Goal: Find contact information: Find contact information

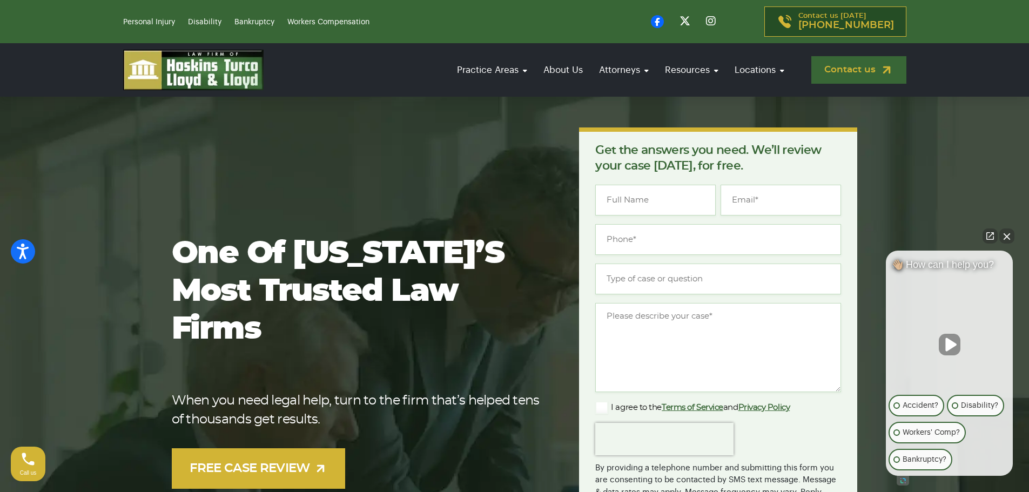
click at [856, 67] on link "Contact us" at bounding box center [859, 70] width 95 height 28
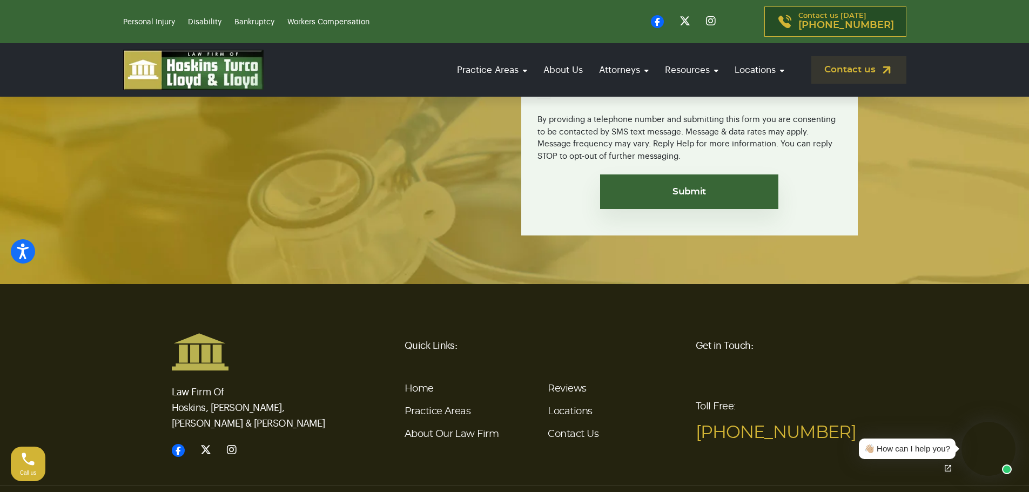
scroll to position [2549, 0]
